Goal: Task Accomplishment & Management: Use online tool/utility

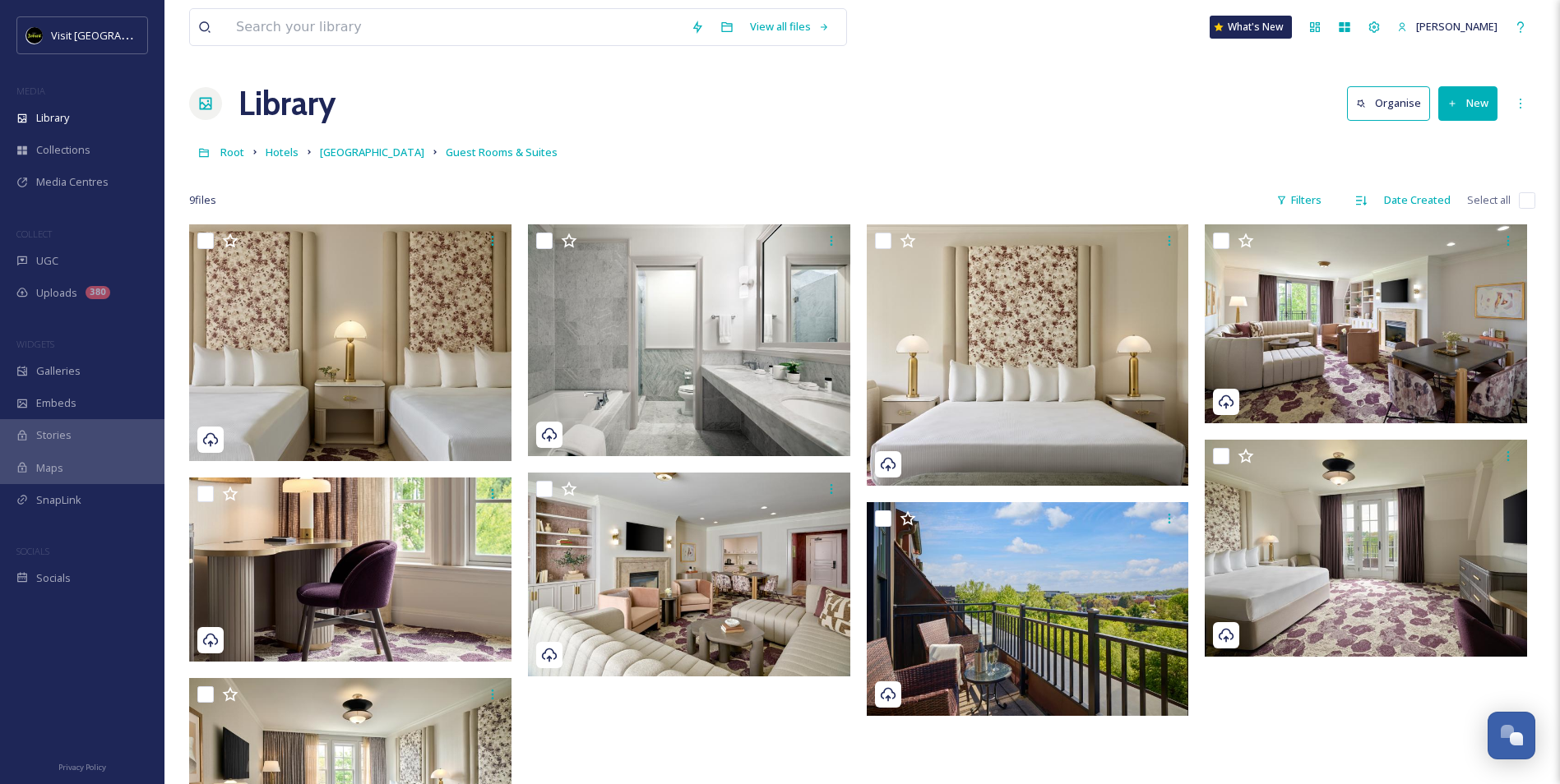
click at [1467, 99] on button "New" at bounding box center [1468, 103] width 60 height 34
click at [1453, 134] on span "File Upload" at bounding box center [1460, 141] width 54 height 15
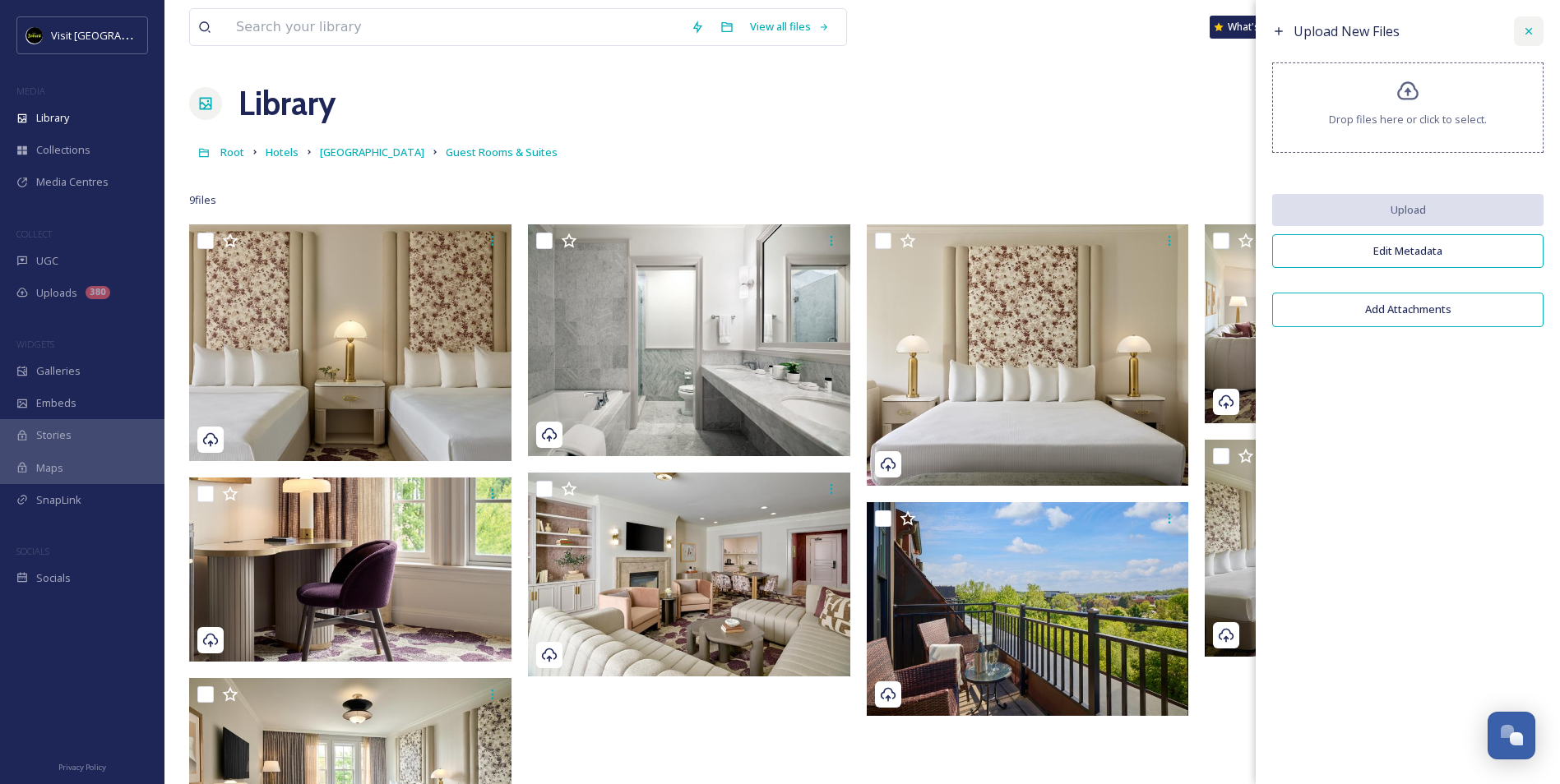
click at [1529, 37] on icon at bounding box center [1529, 32] width 13 height 13
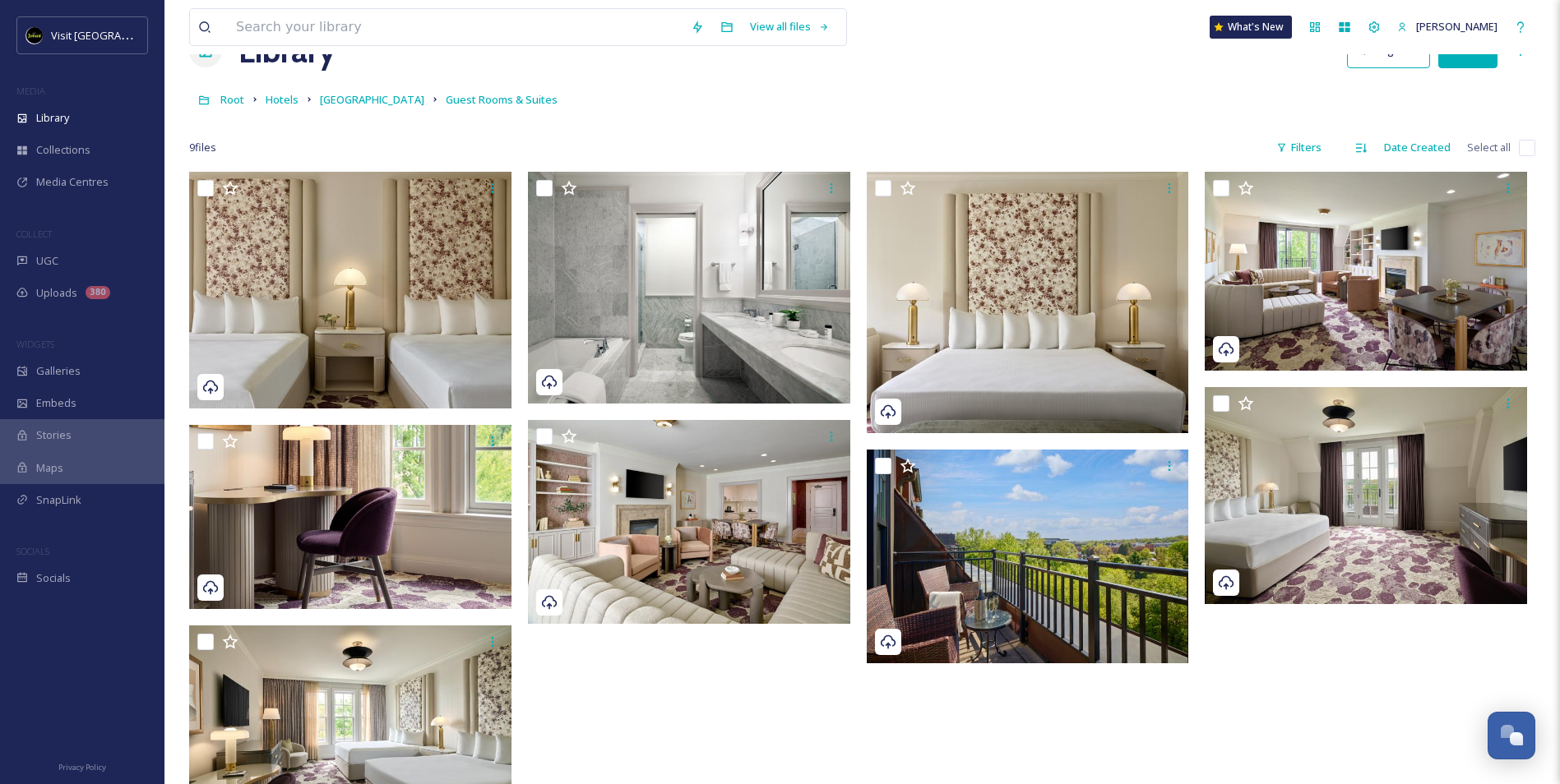
scroll to position [82, 0]
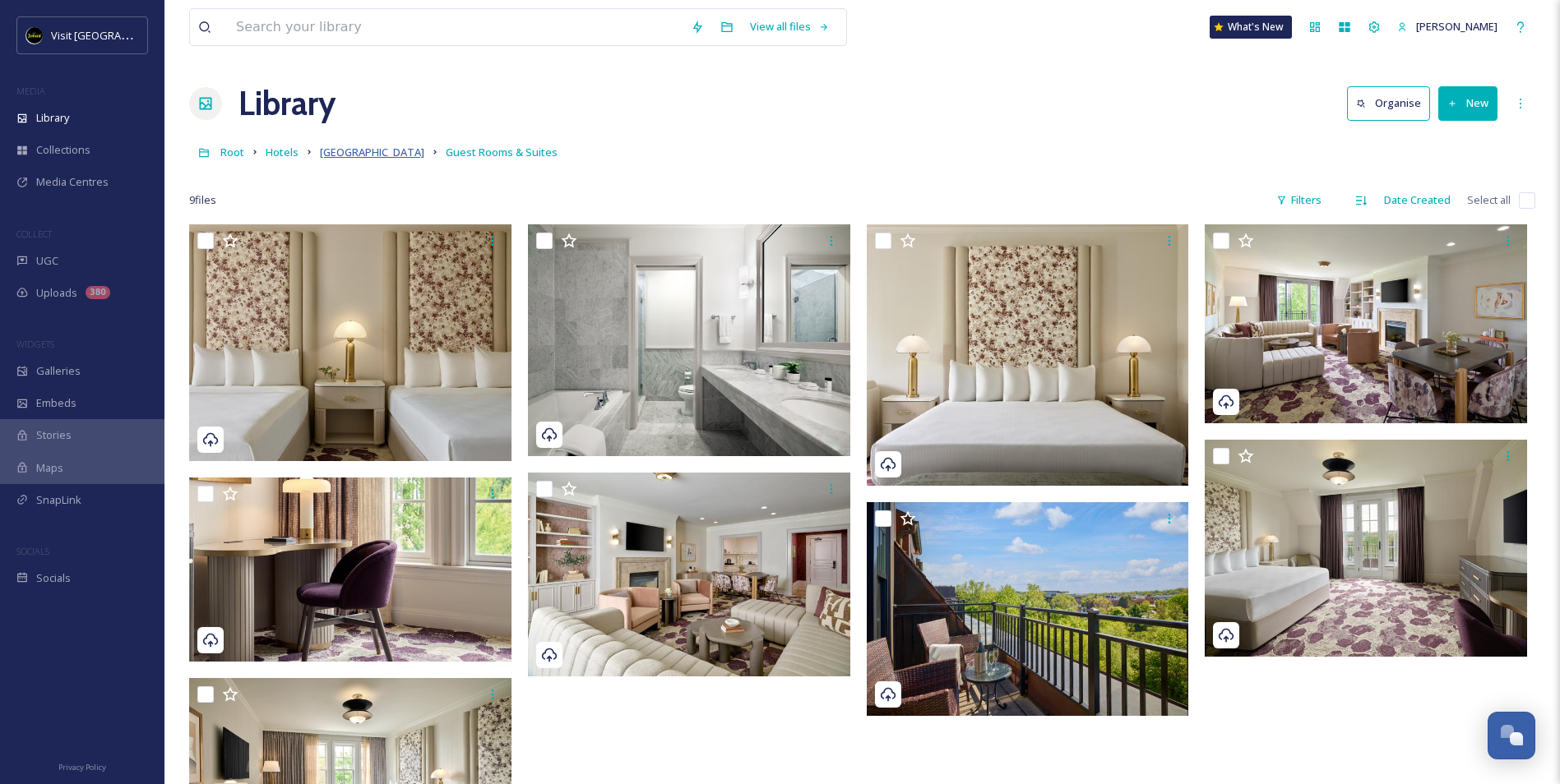
click at [324, 145] on link "[GEOGRAPHIC_DATA]" at bounding box center [371, 152] width 105 height 20
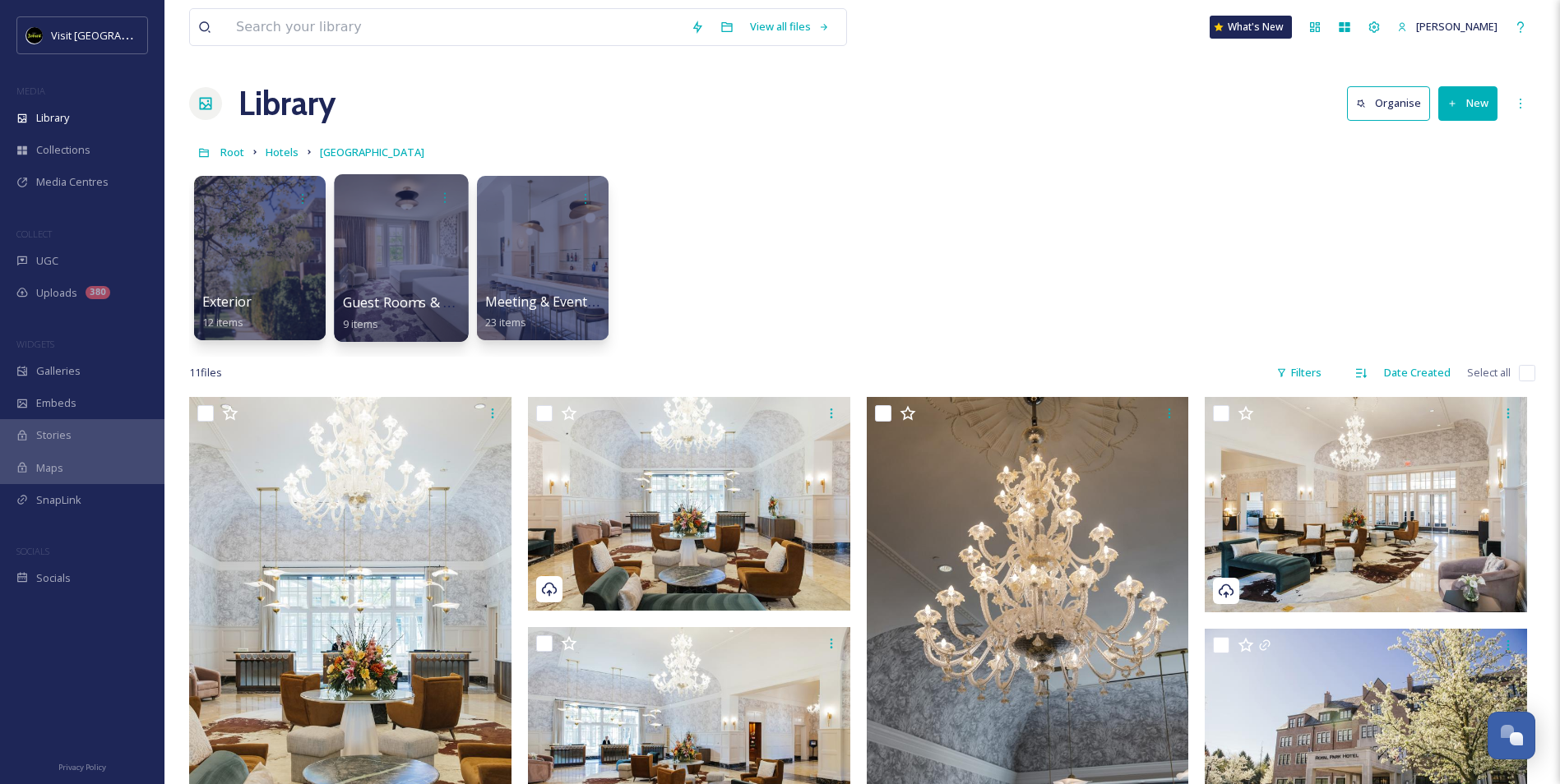
click at [410, 275] on div at bounding box center [400, 258] width 134 height 167
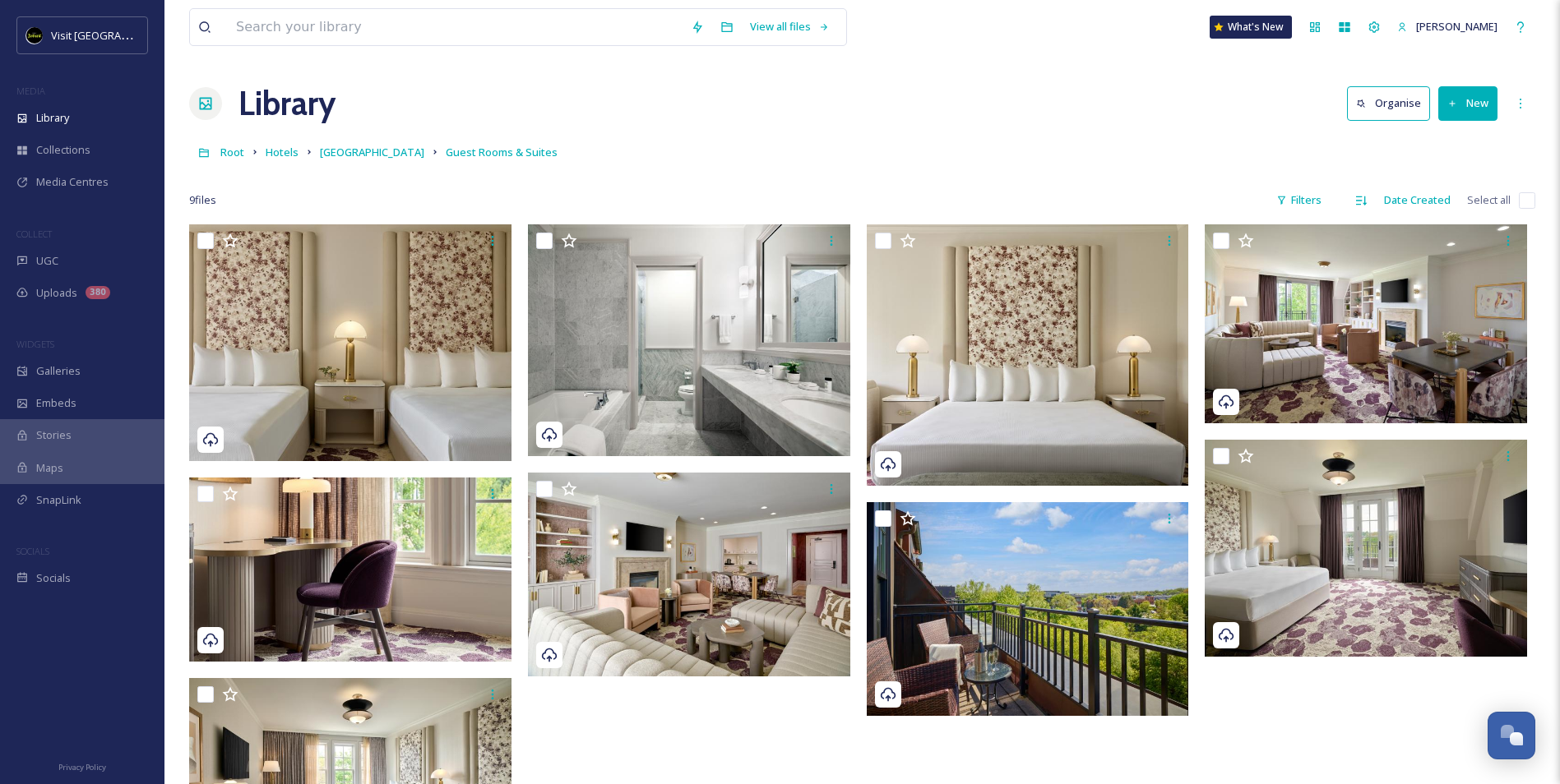
click at [1494, 106] on button "New" at bounding box center [1468, 103] width 60 height 34
click at [1463, 139] on span "File Upload" at bounding box center [1460, 141] width 54 height 15
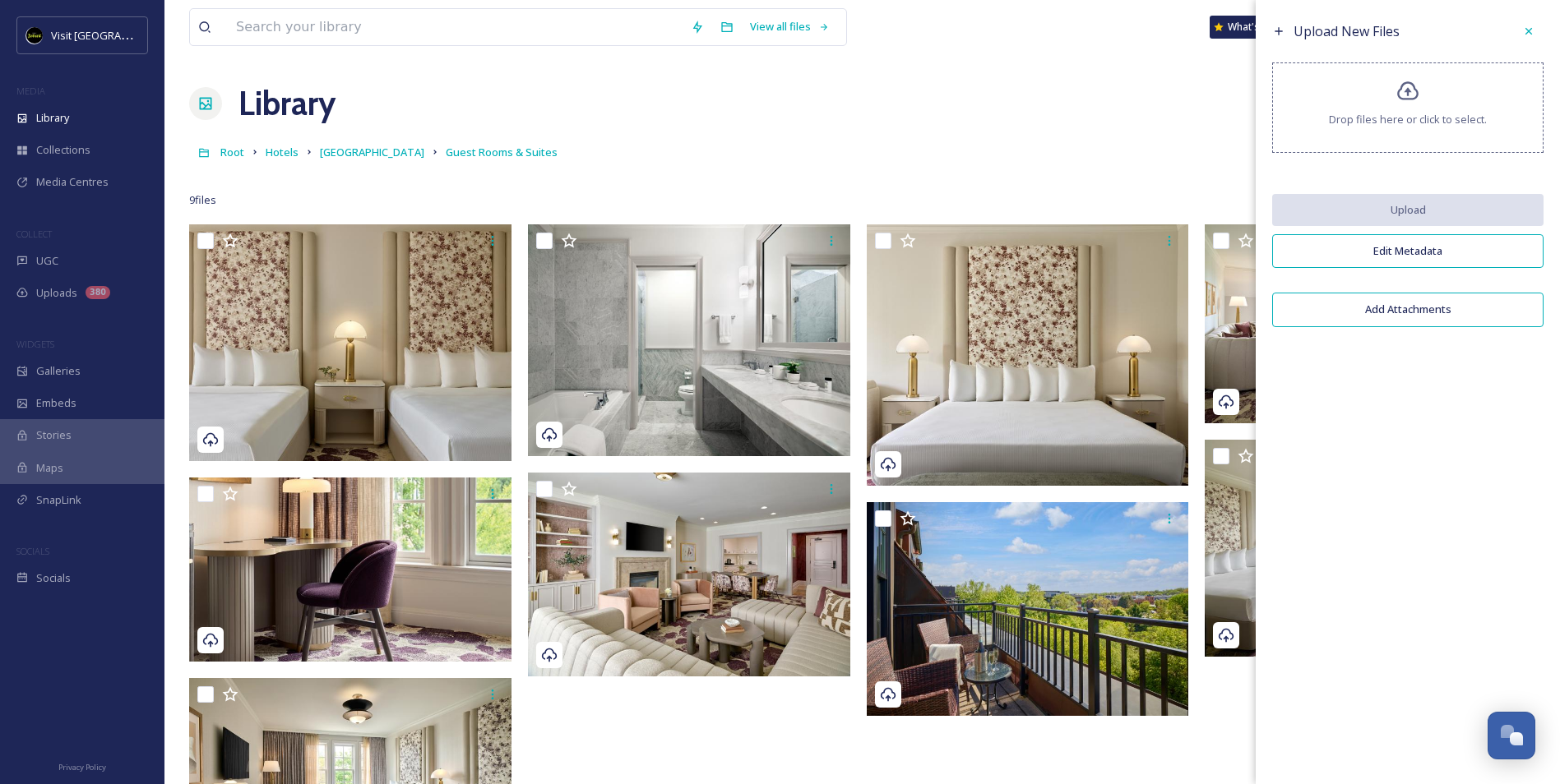
click at [1421, 123] on span "Drop files here or click to select." at bounding box center [1408, 119] width 158 height 15
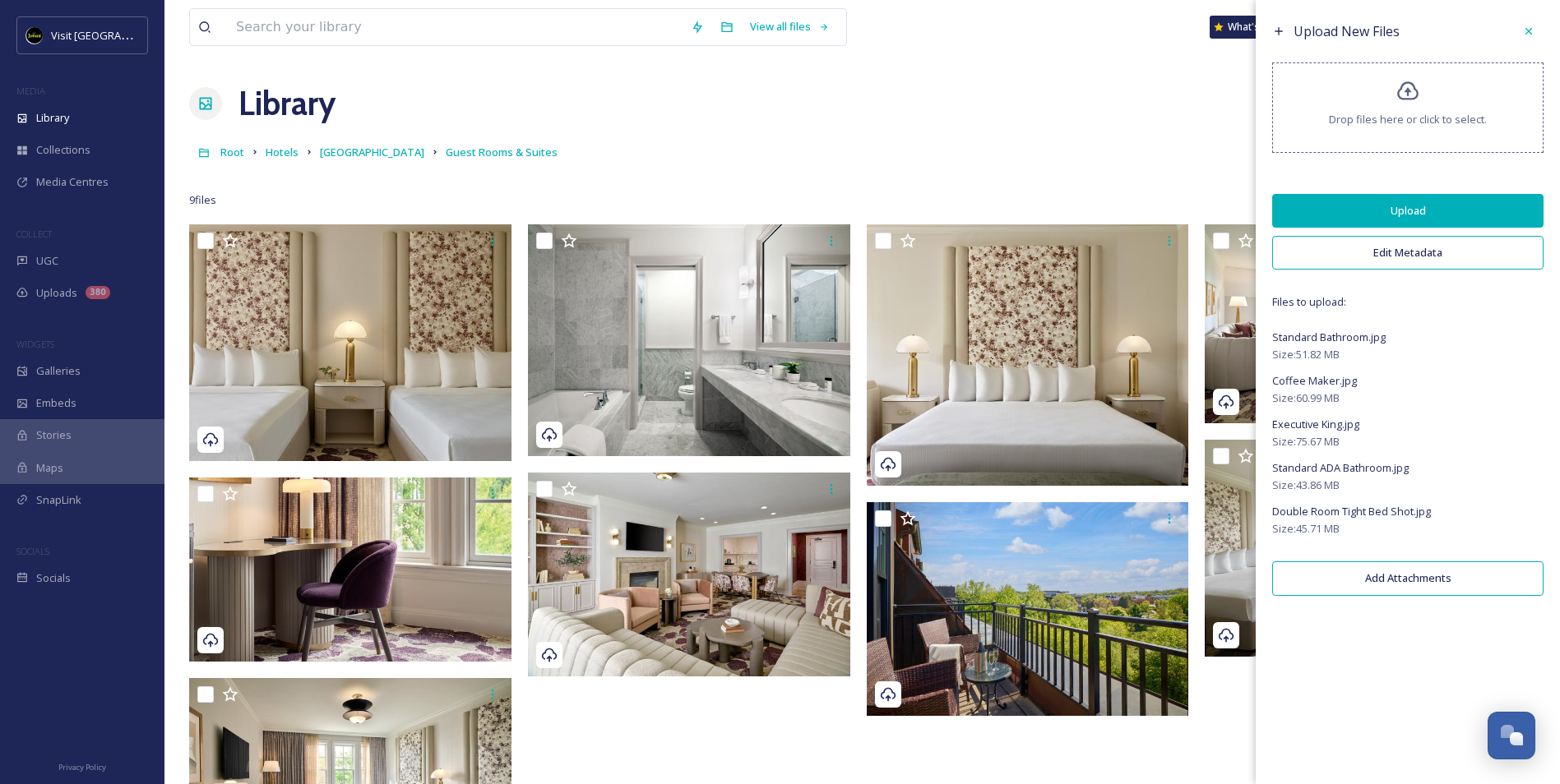
click at [1399, 211] on button "Upload" at bounding box center [1408, 211] width 271 height 34
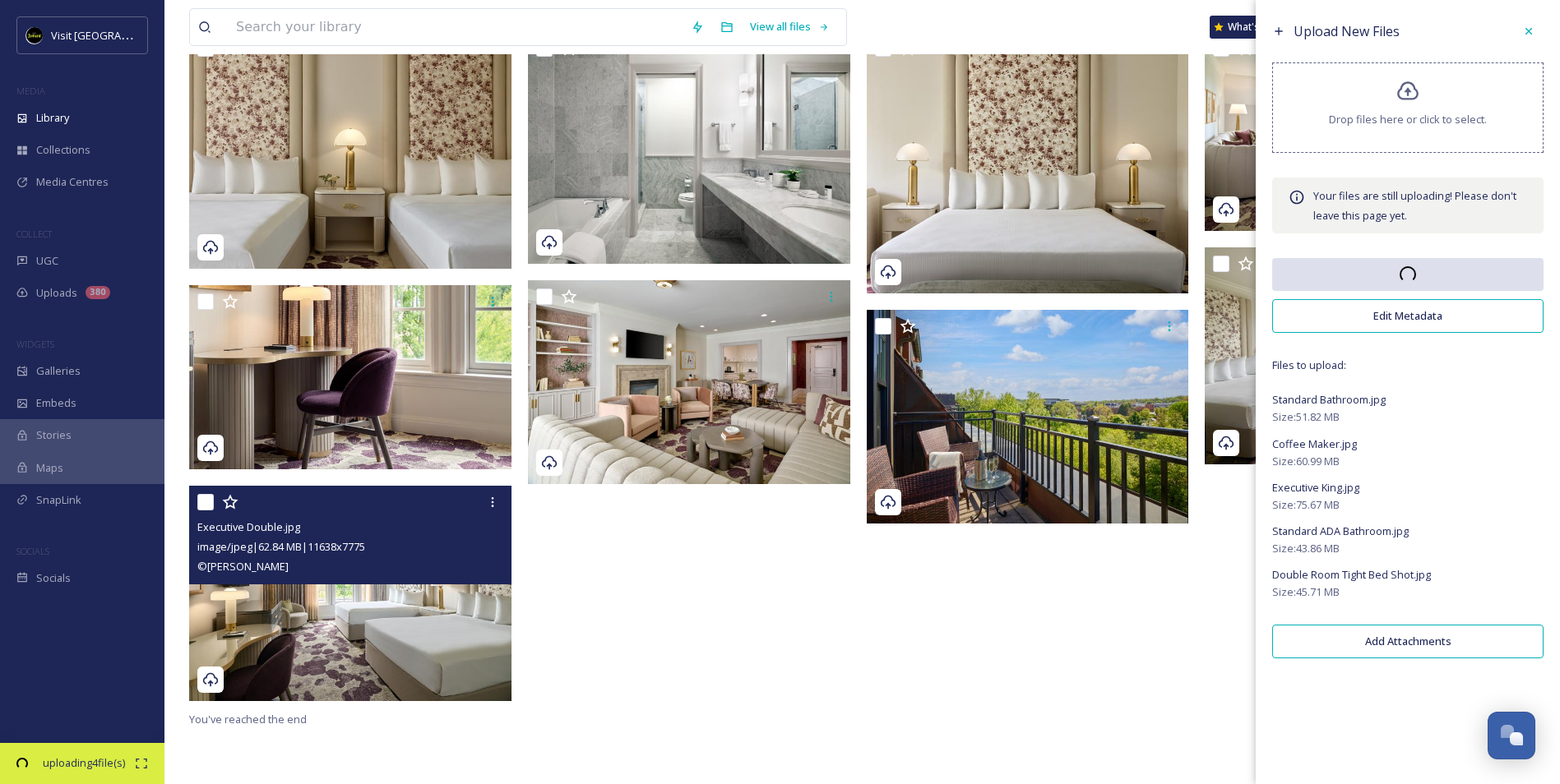
scroll to position [224, 0]
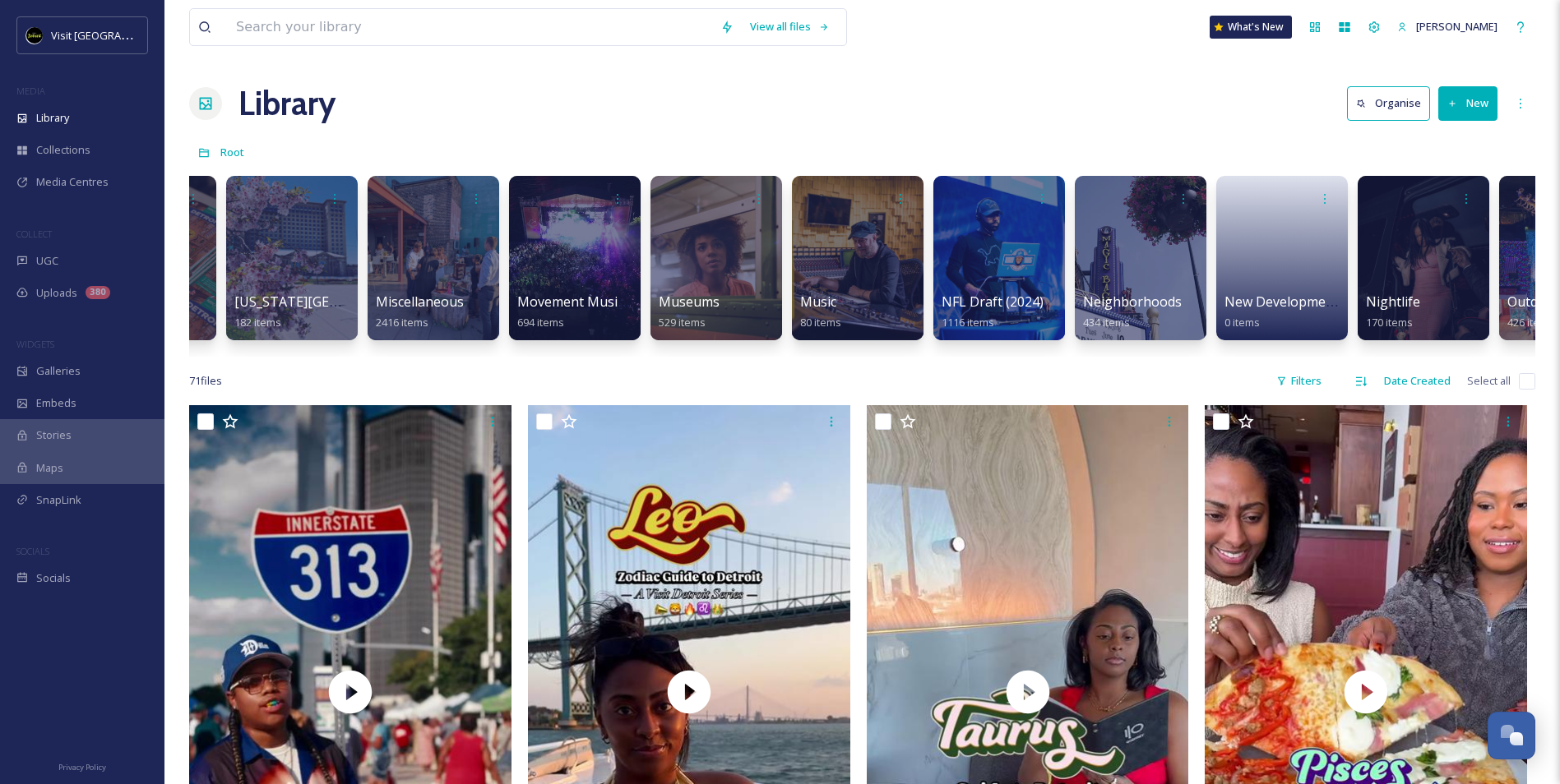
scroll to position [0, 4650]
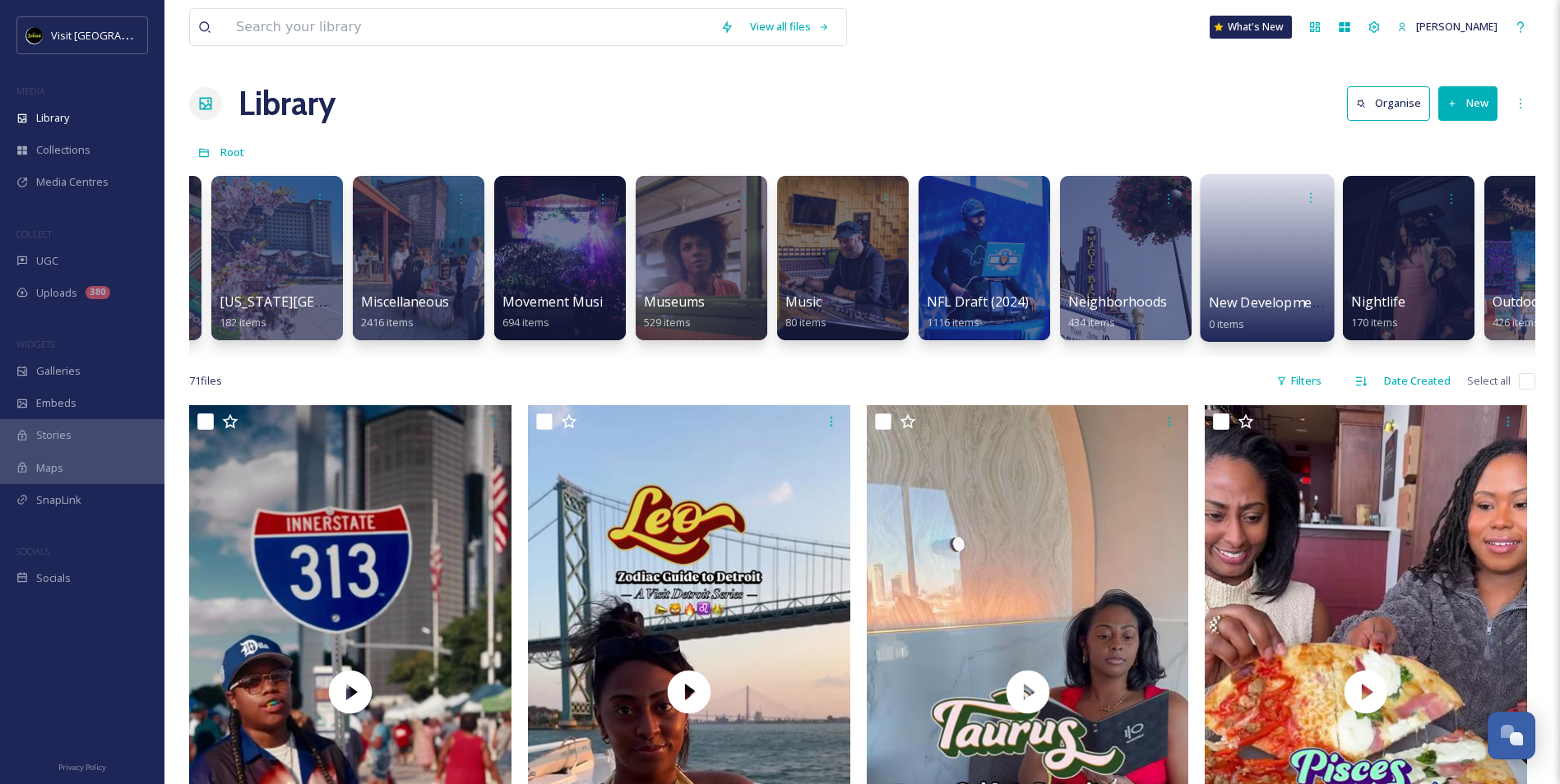
click at [1258, 277] on link at bounding box center [1267, 252] width 117 height 80
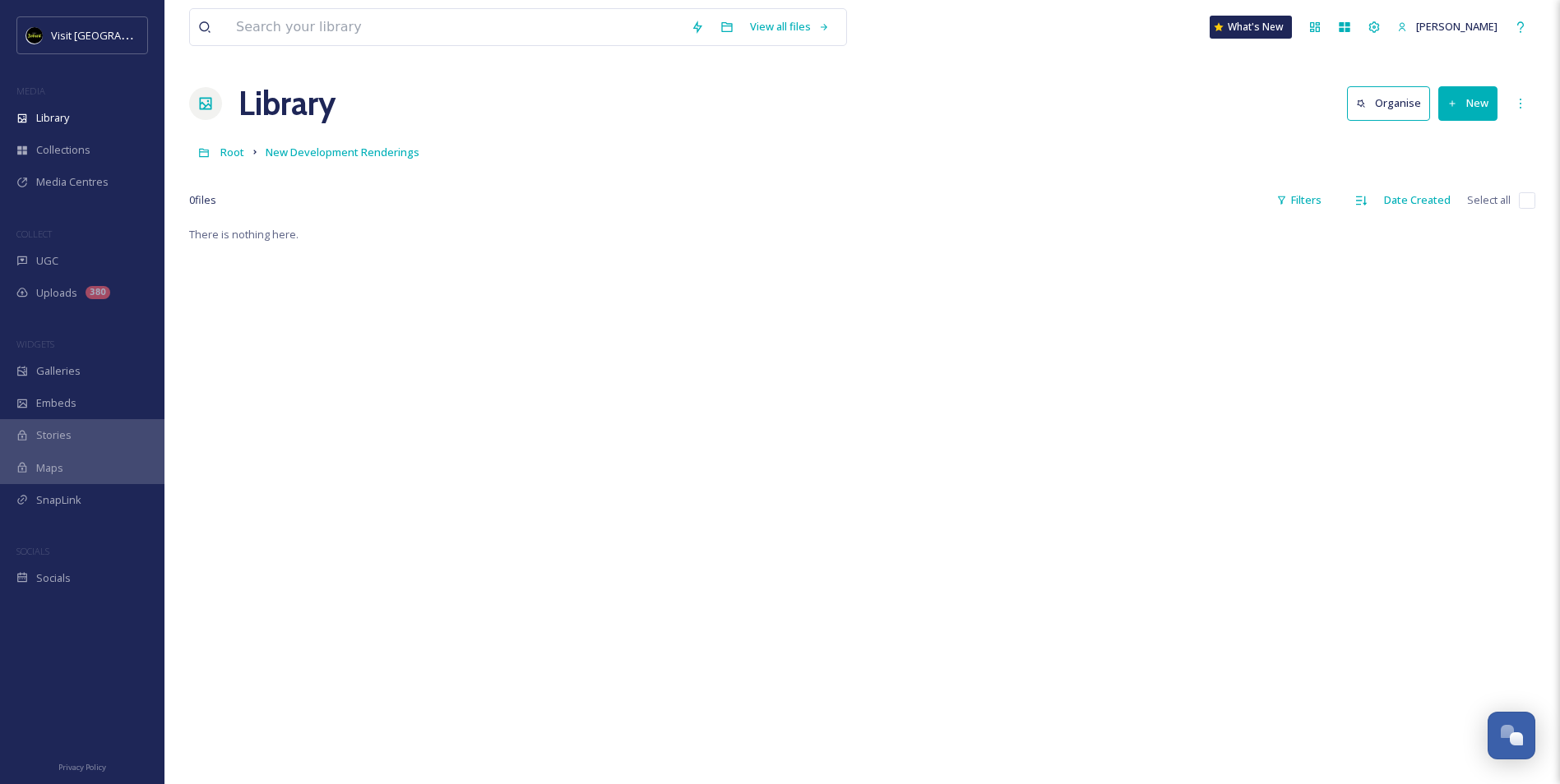
click at [1461, 105] on button "New" at bounding box center [1468, 103] width 60 height 34
click at [1472, 151] on div "File Upload" at bounding box center [1450, 141] width 93 height 32
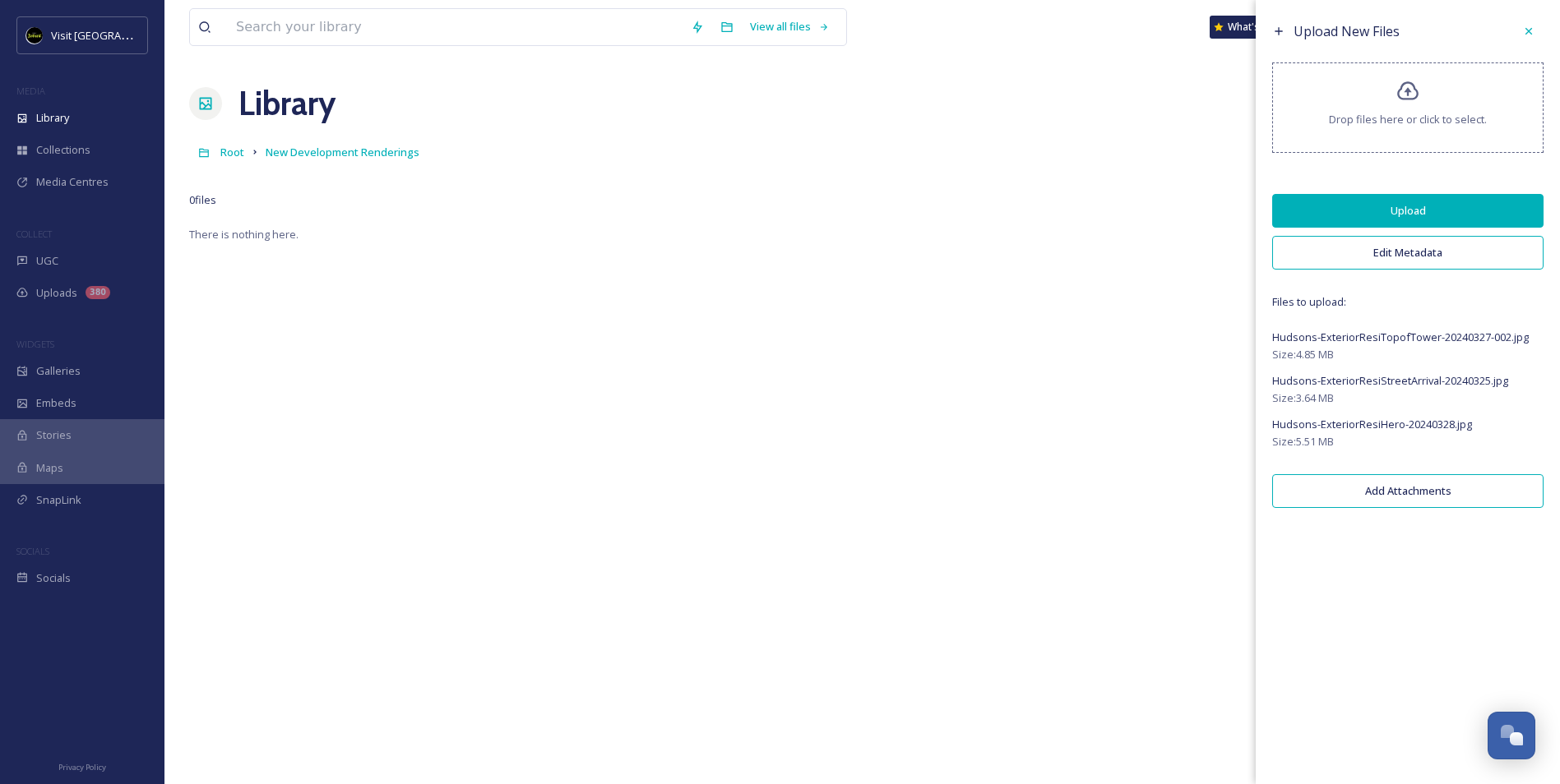
click at [1472, 207] on button "Upload" at bounding box center [1408, 211] width 271 height 34
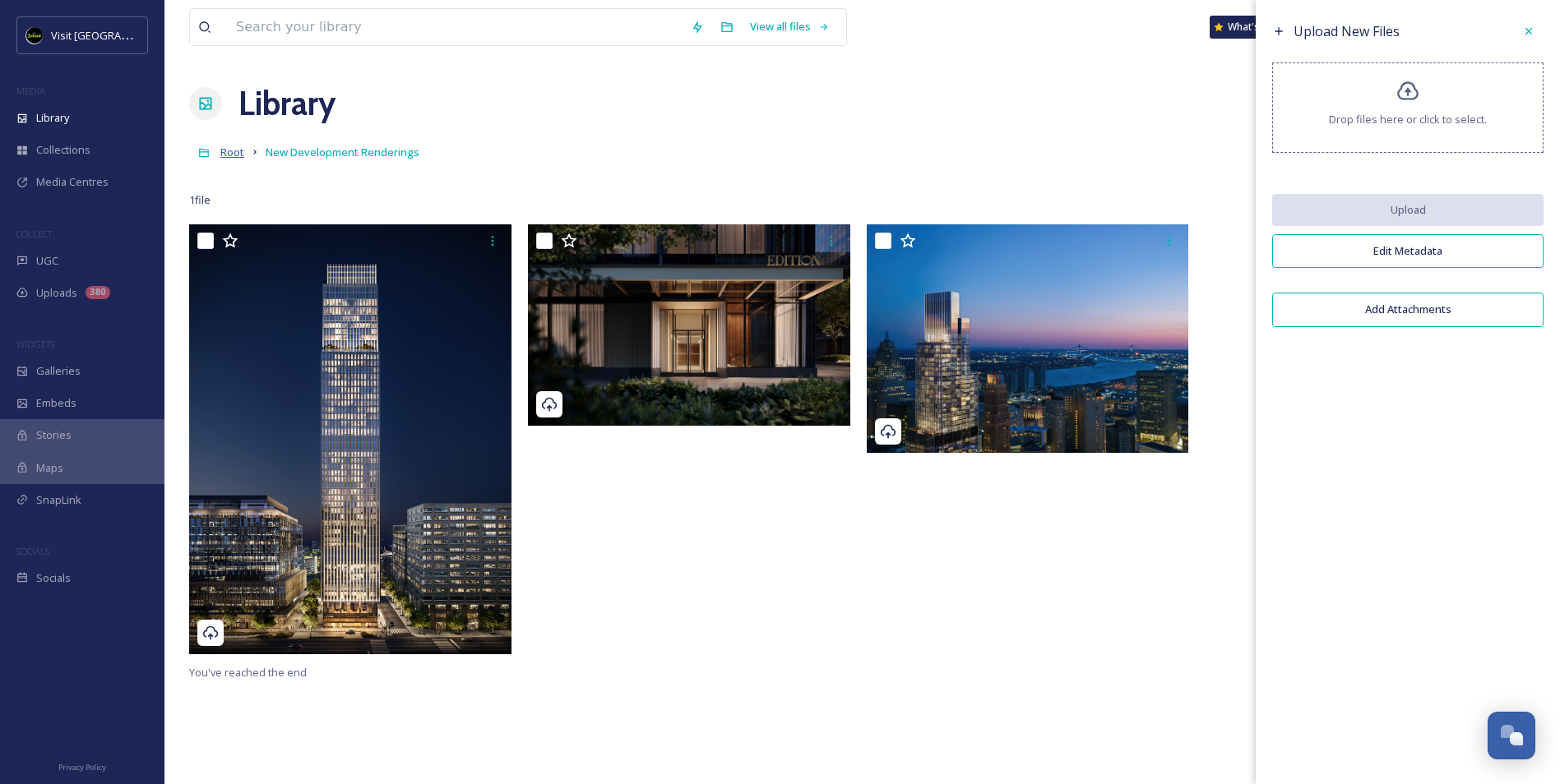
click at [230, 155] on span "Root" at bounding box center [232, 151] width 24 height 14
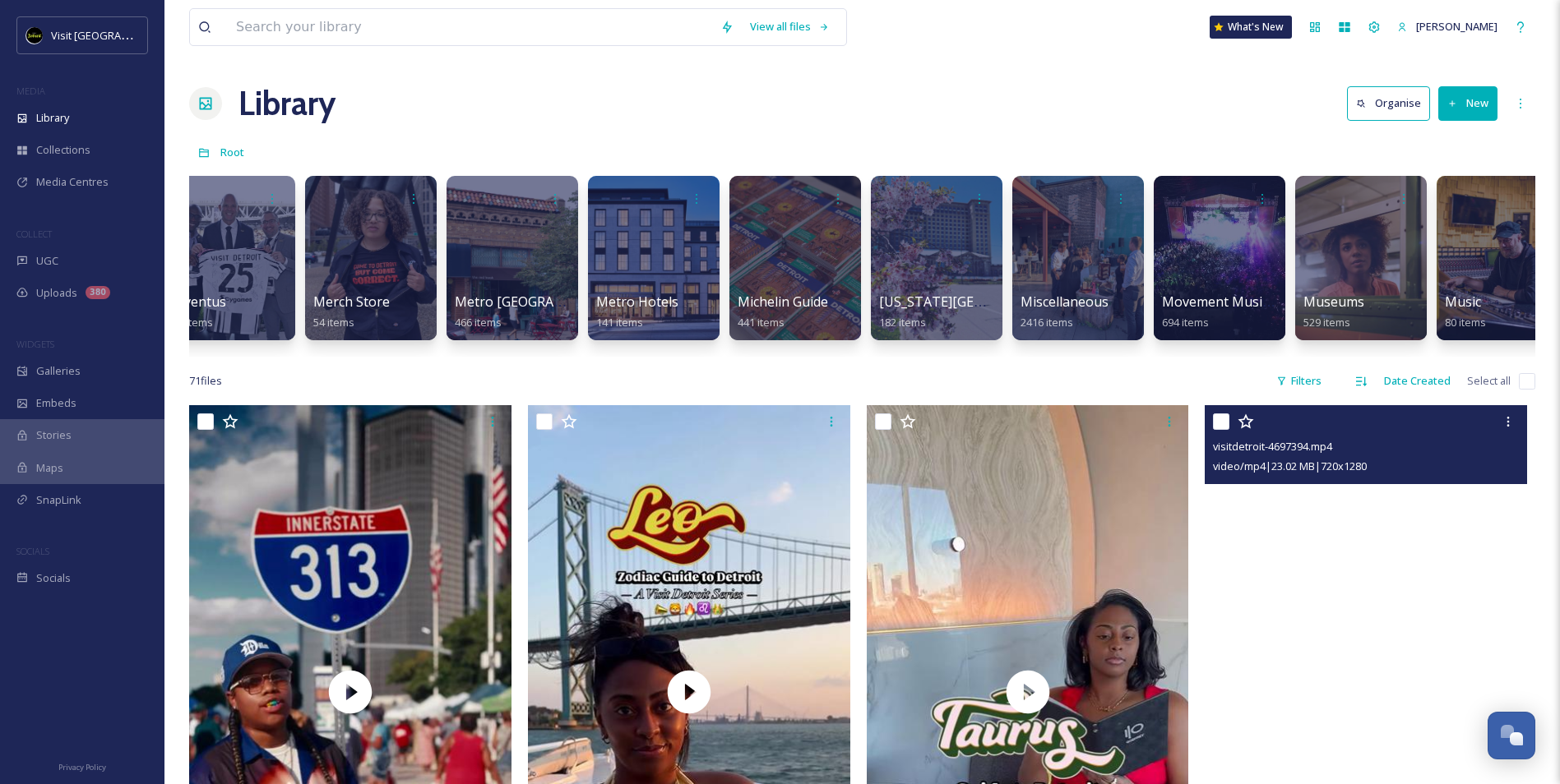
scroll to position [0, 3337]
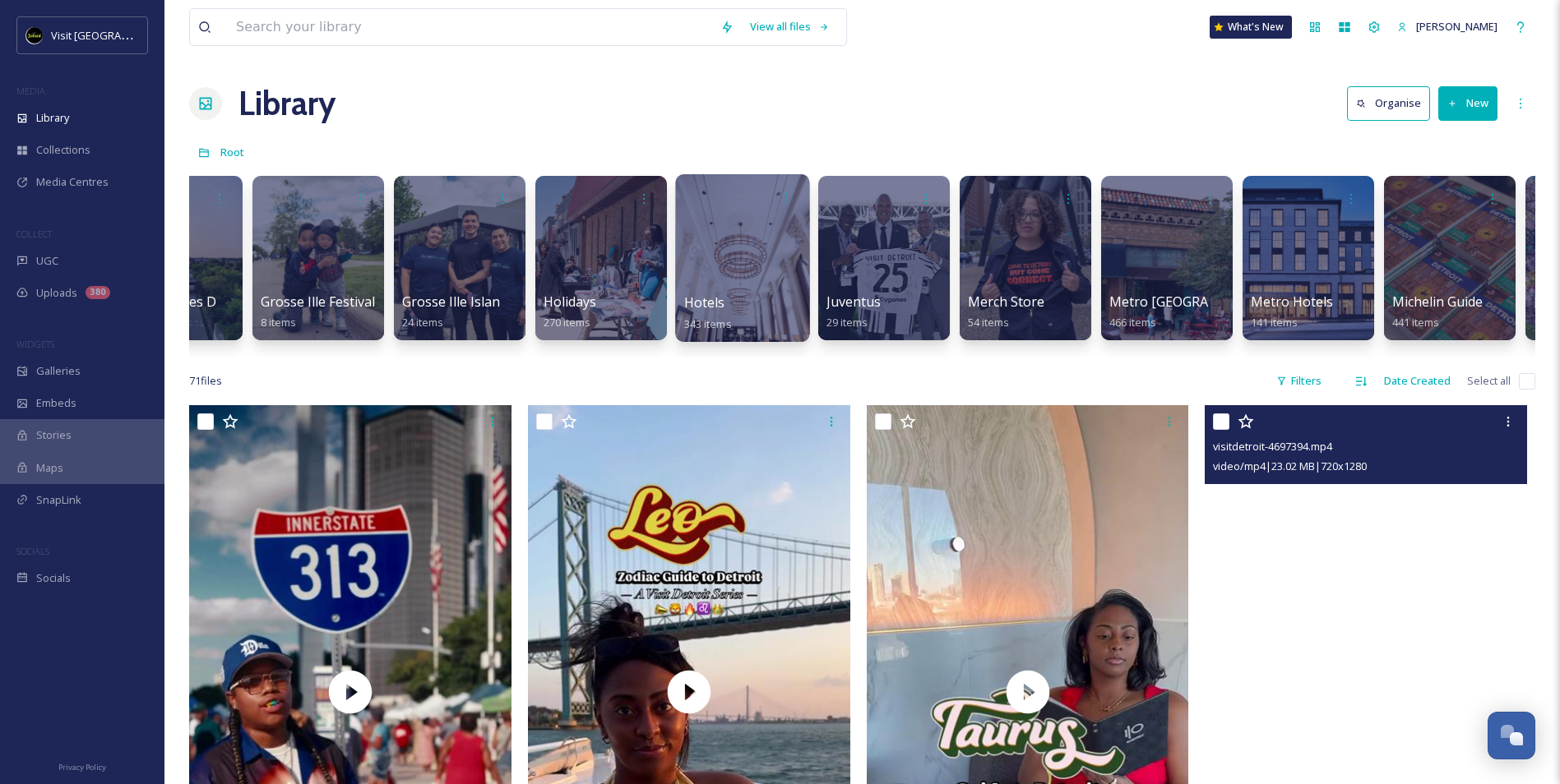
click at [762, 261] on div at bounding box center [742, 258] width 134 height 167
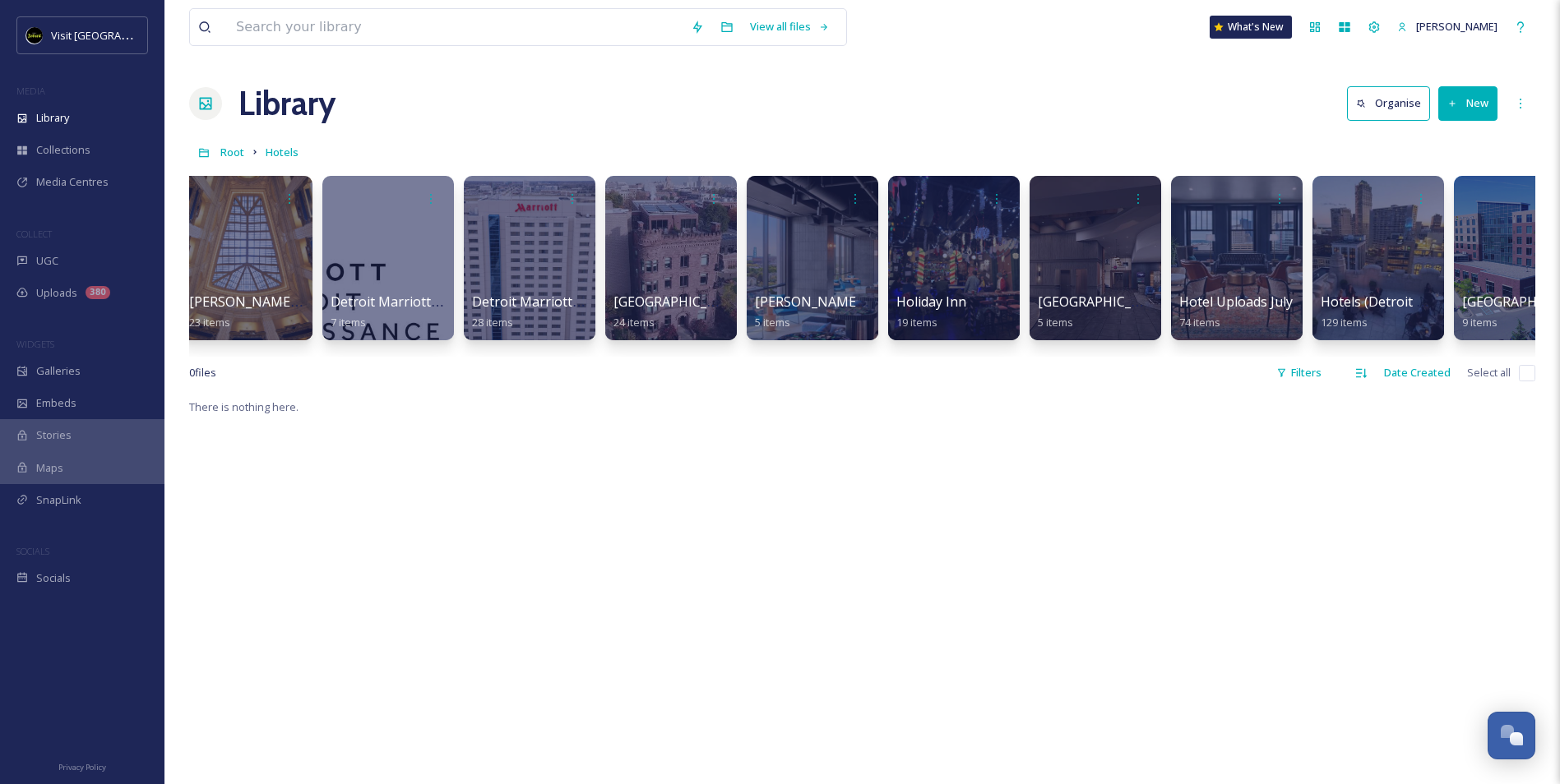
scroll to position [0, 511]
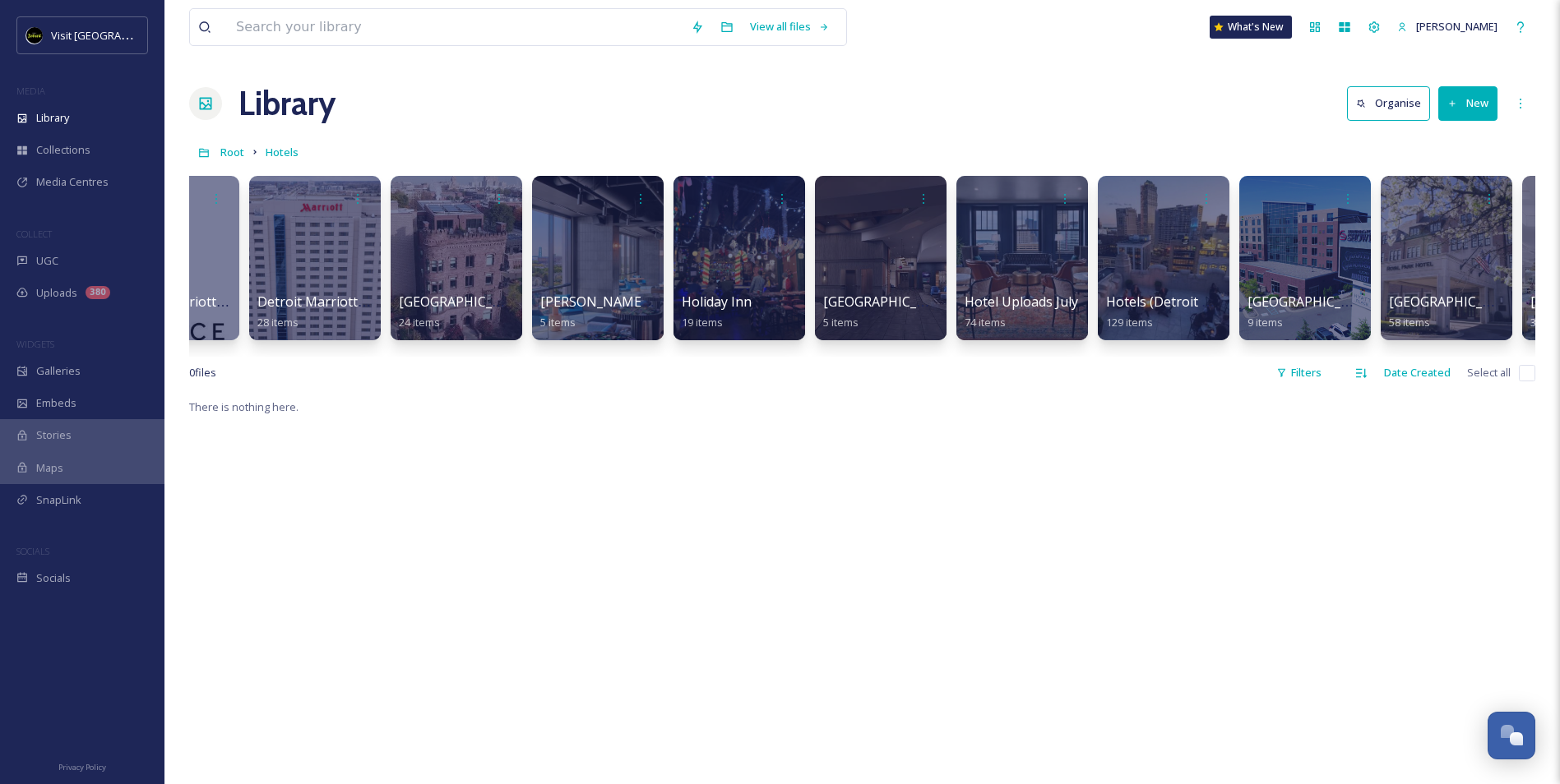
drag, startPoint x: 1002, startPoint y: 378, endPoint x: 1112, endPoint y: 385, distance: 110.2
click at [1112, 385] on div "0 file s Filters Date Created Select all" at bounding box center [862, 372] width 1346 height 32
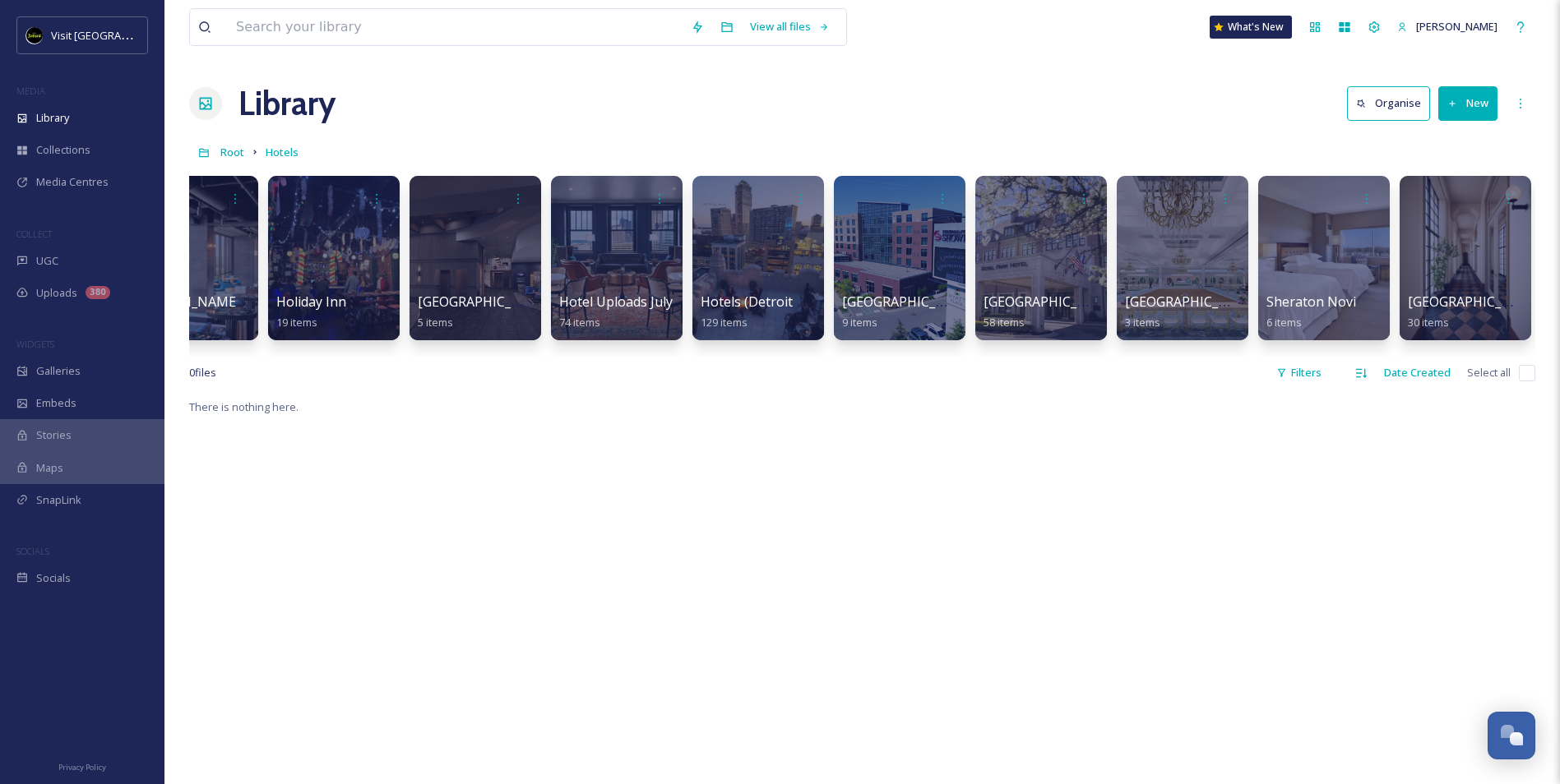
scroll to position [0, 938]
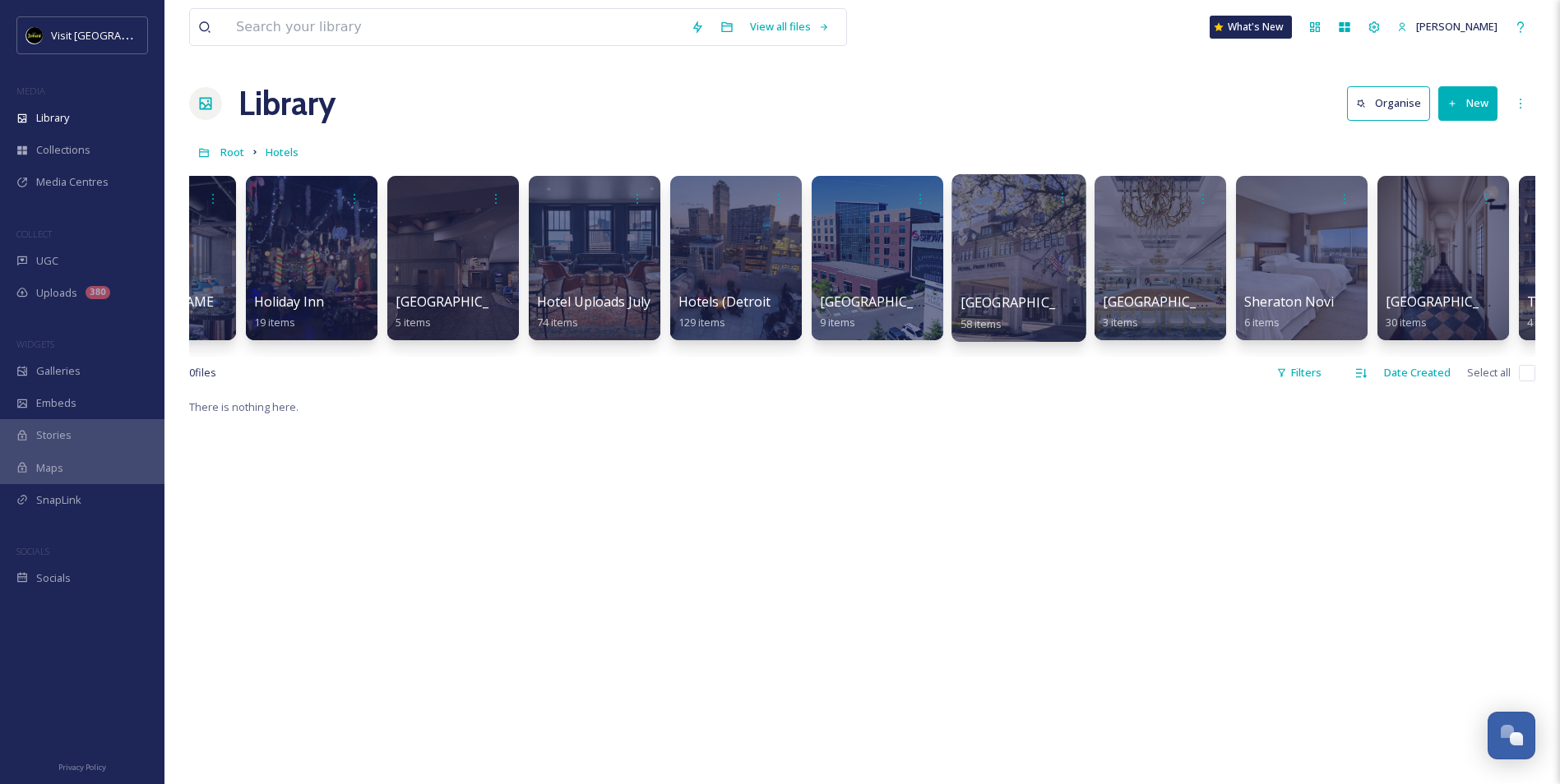
click at [994, 239] on div at bounding box center [1018, 258] width 134 height 167
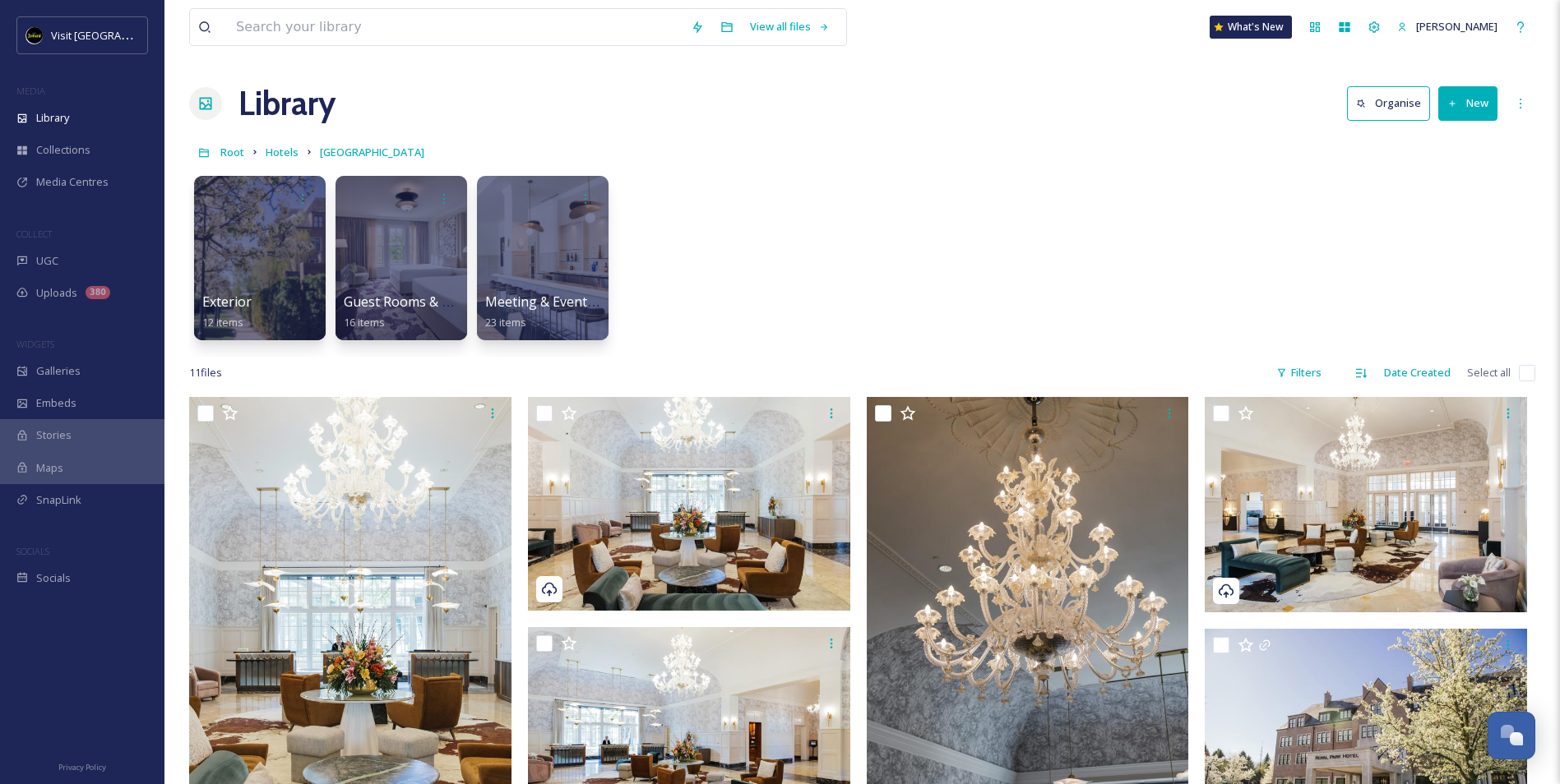
click at [1451, 108] on icon at bounding box center [1452, 104] width 11 height 11
click at [1453, 145] on span "File Upload" at bounding box center [1460, 141] width 54 height 15
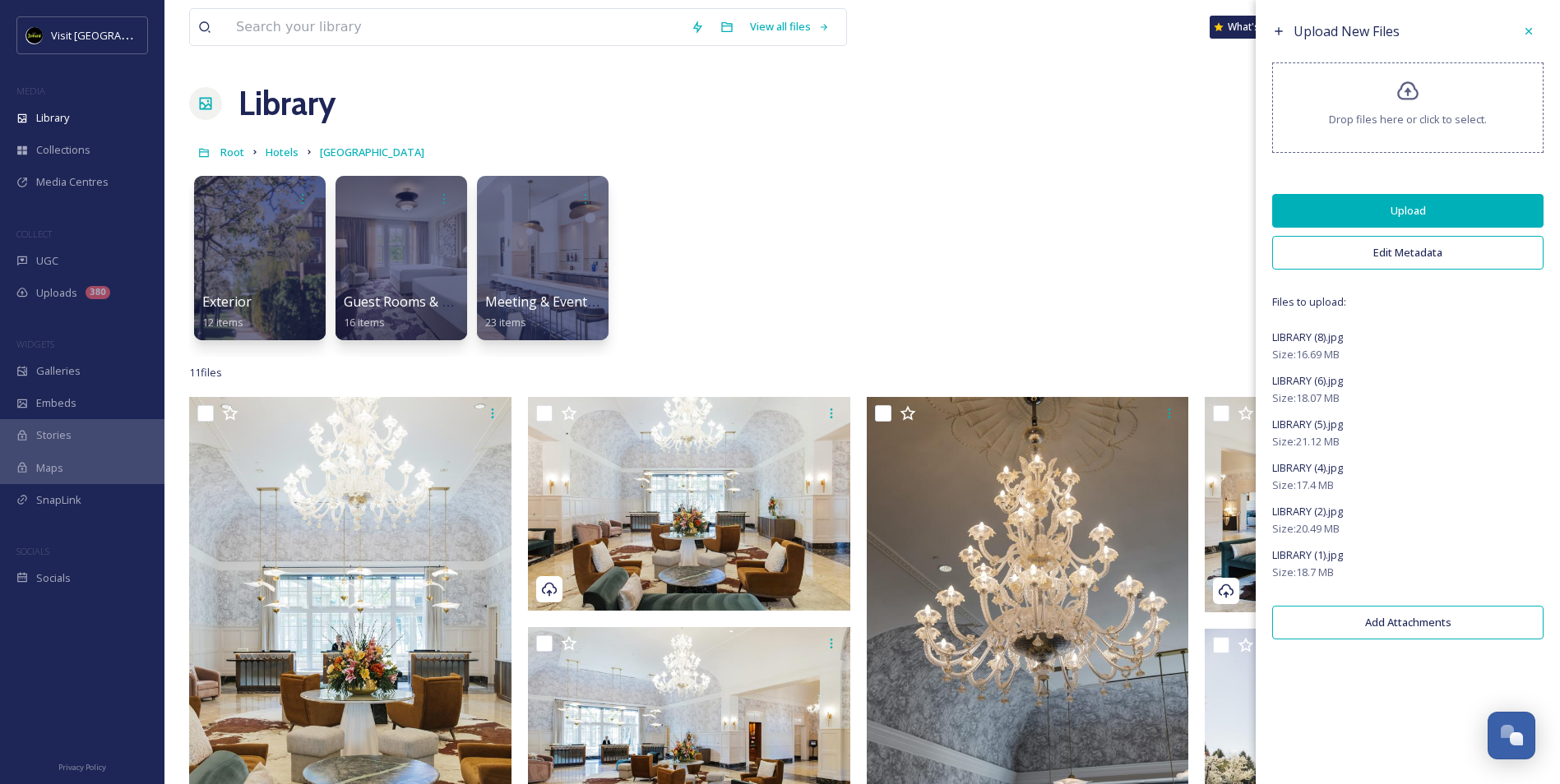
click at [1427, 210] on button "Upload" at bounding box center [1408, 211] width 271 height 34
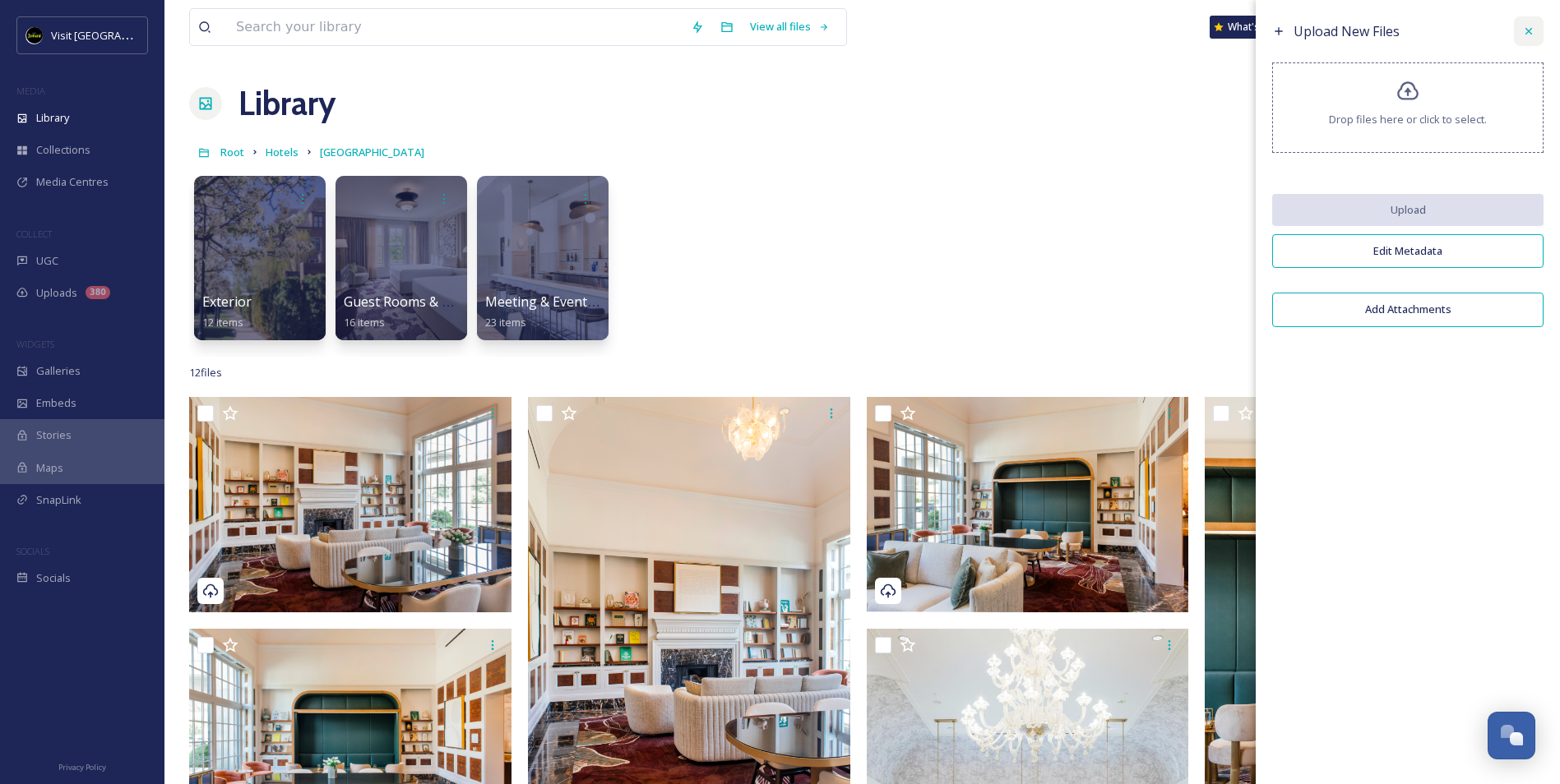
click at [1528, 31] on icon at bounding box center [1529, 32] width 13 height 13
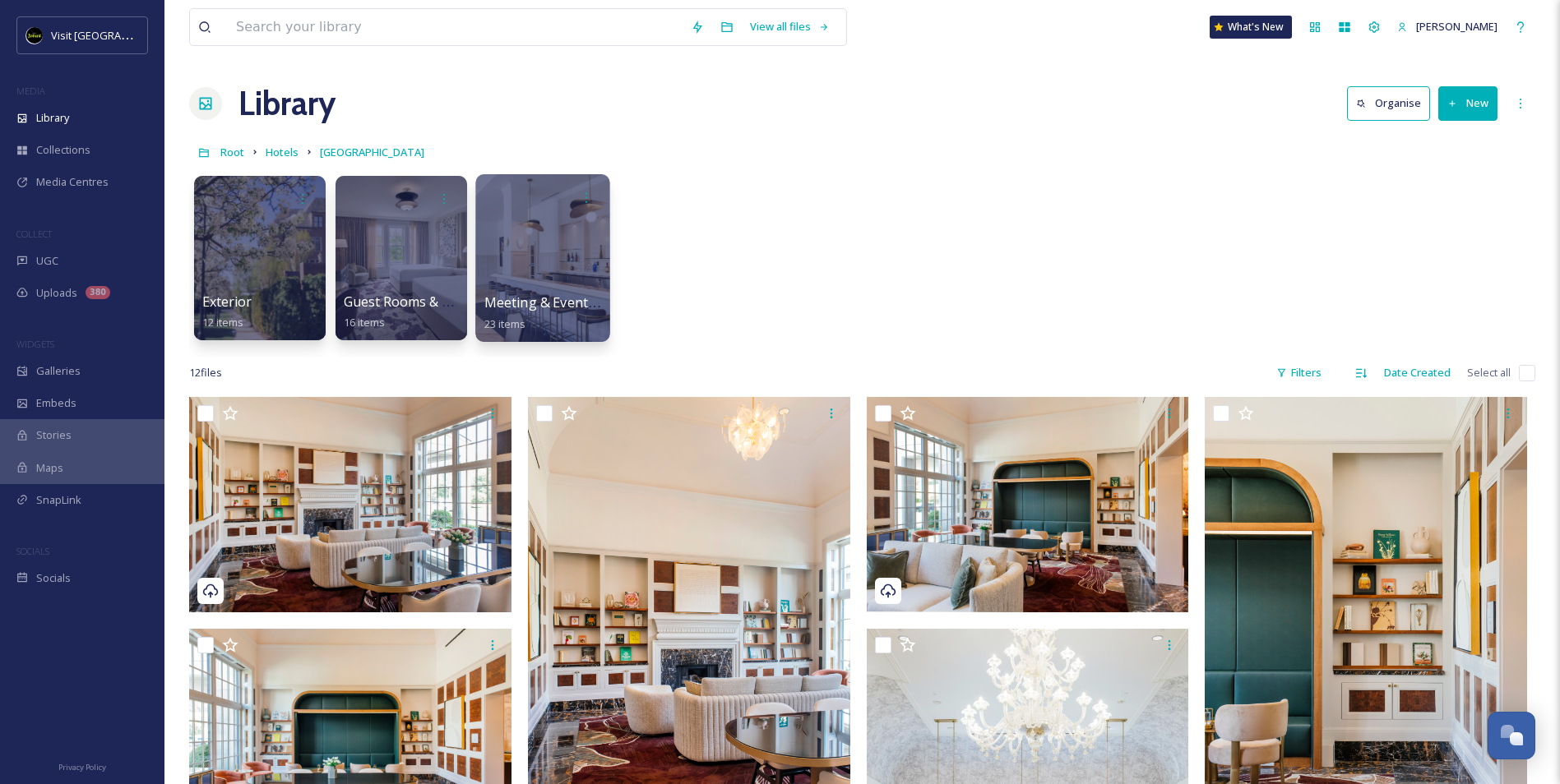
click at [533, 275] on div at bounding box center [542, 258] width 134 height 167
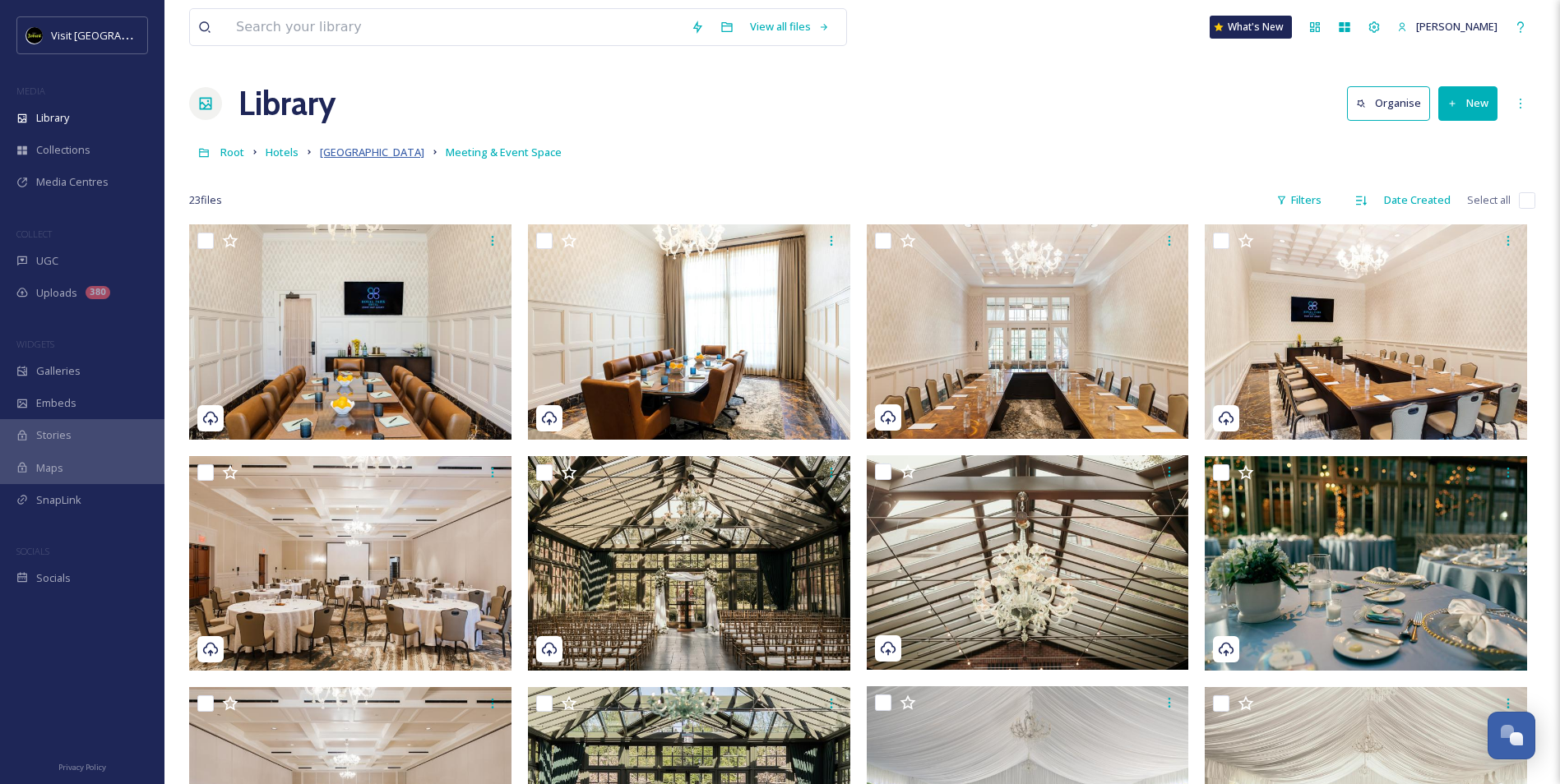
click at [381, 150] on span "[GEOGRAPHIC_DATA]" at bounding box center [371, 151] width 105 height 14
